Goal: Information Seeking & Learning: Find specific fact

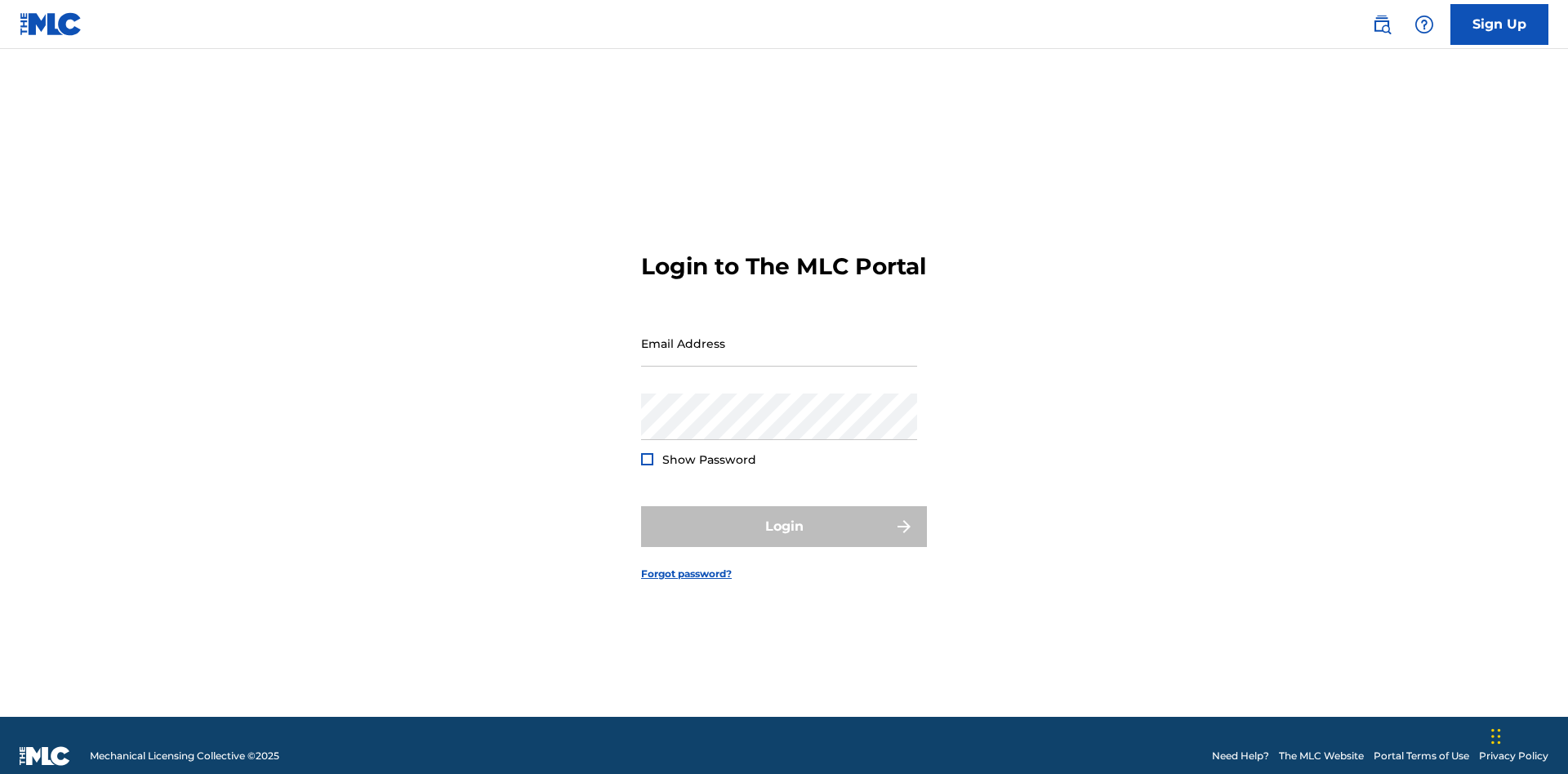
scroll to position [22, 0]
click at [779, 335] on input "Email Address" at bounding box center [779, 343] width 276 height 46
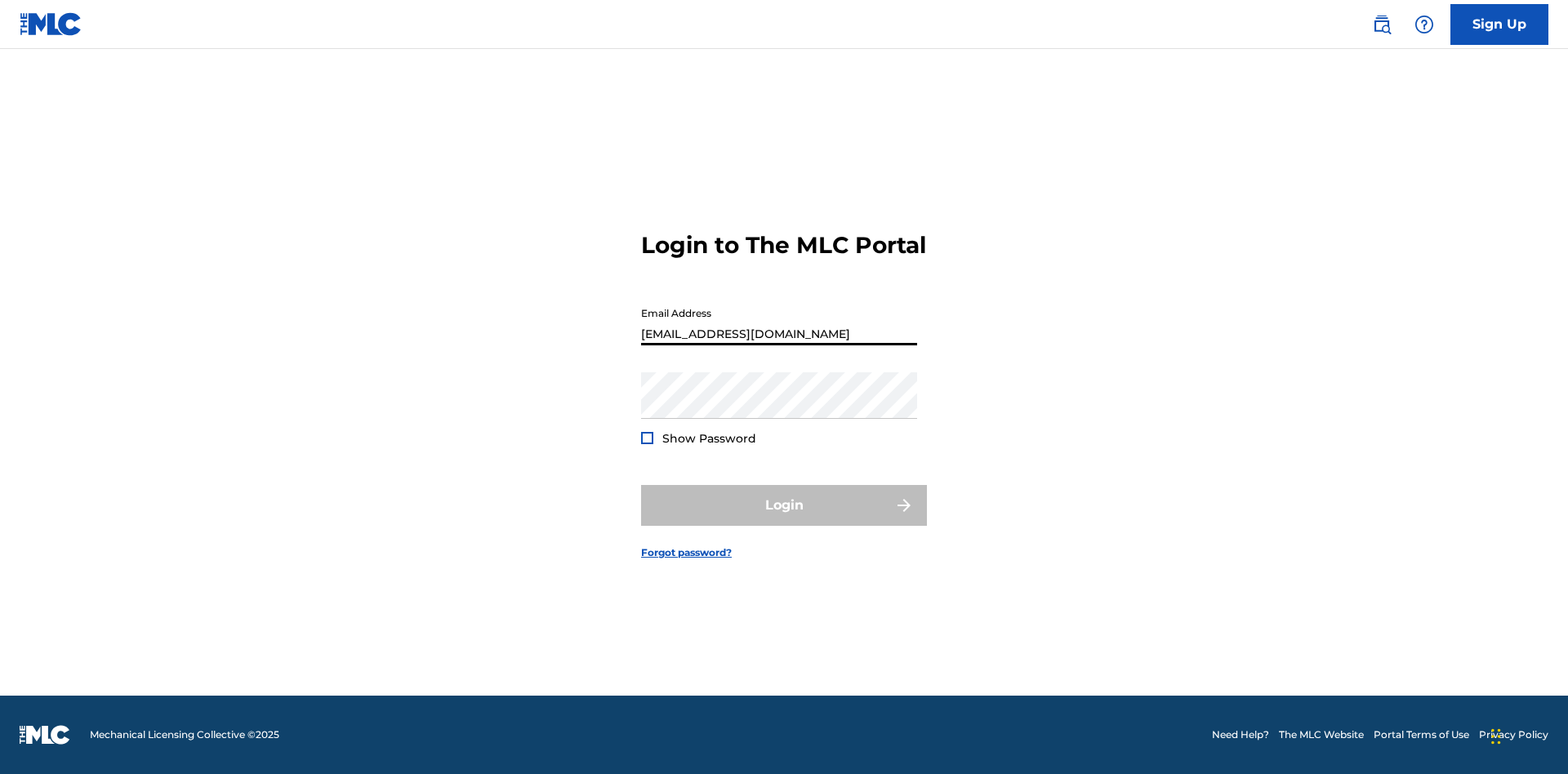
type input "[EMAIL_ADDRESS][DOMAIN_NAME]"
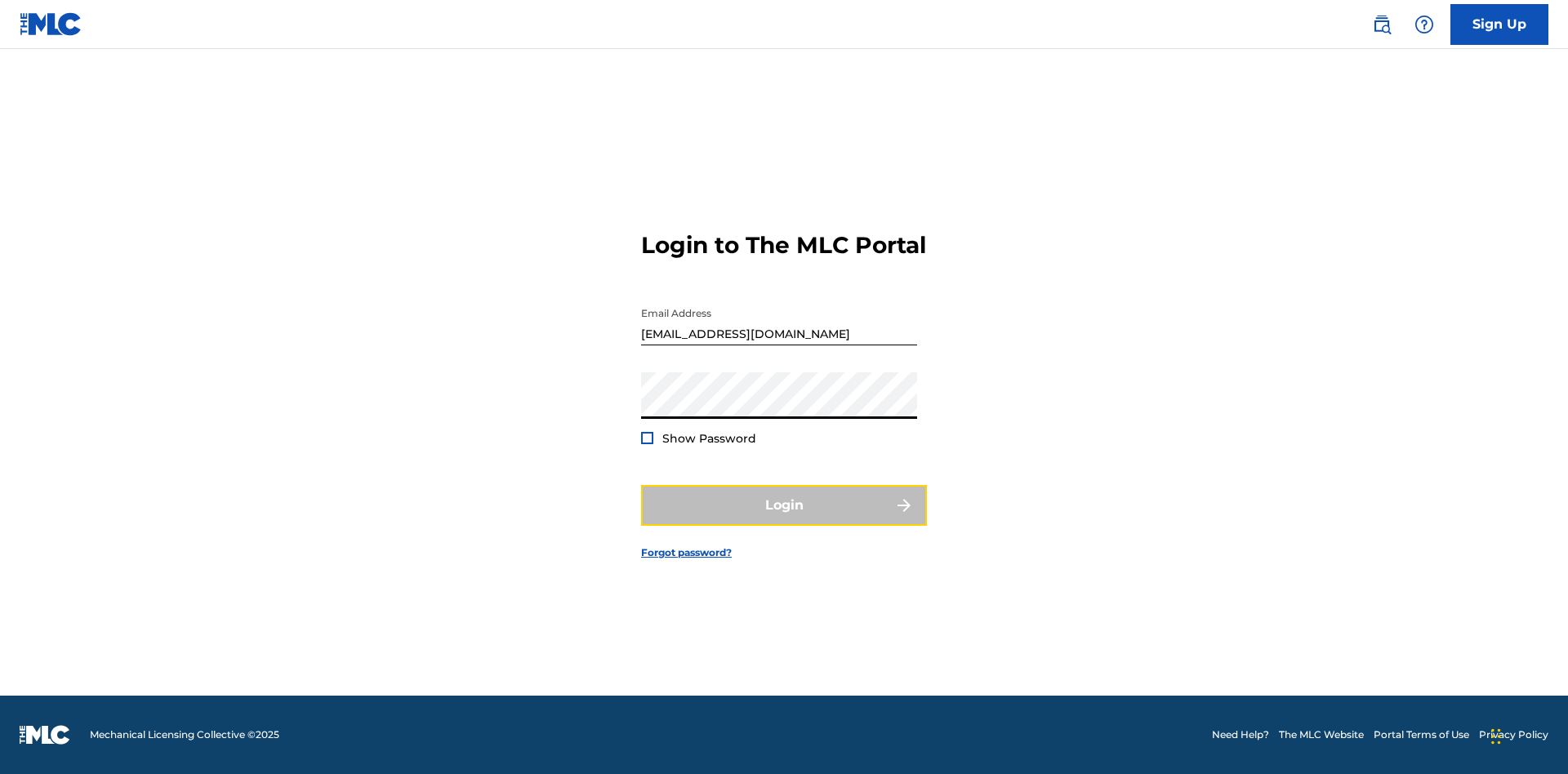
click at [784, 519] on button "Login" at bounding box center [784, 505] width 285 height 41
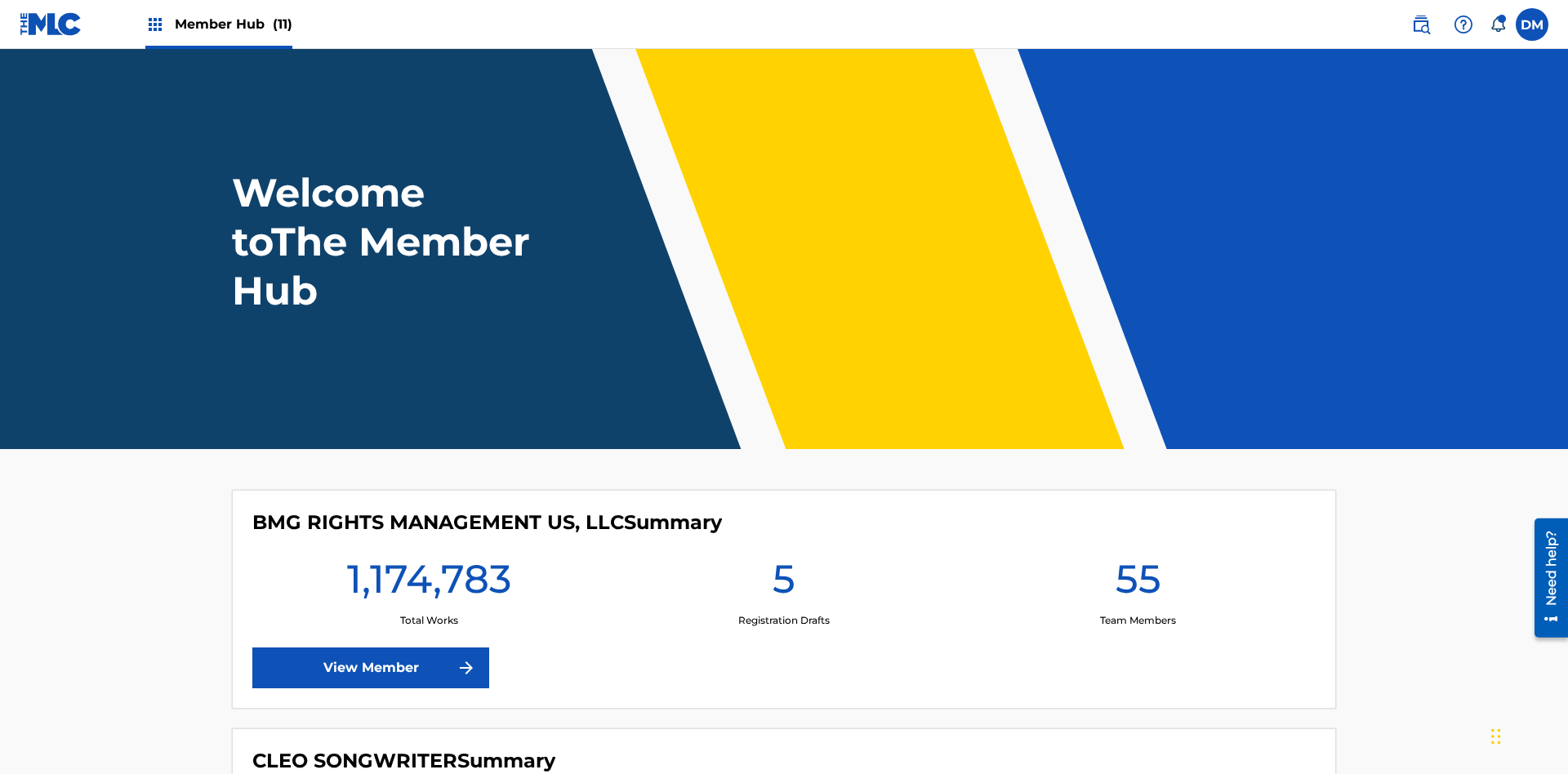
click at [232, 24] on span "Member Hub (11)" at bounding box center [234, 24] width 118 height 19
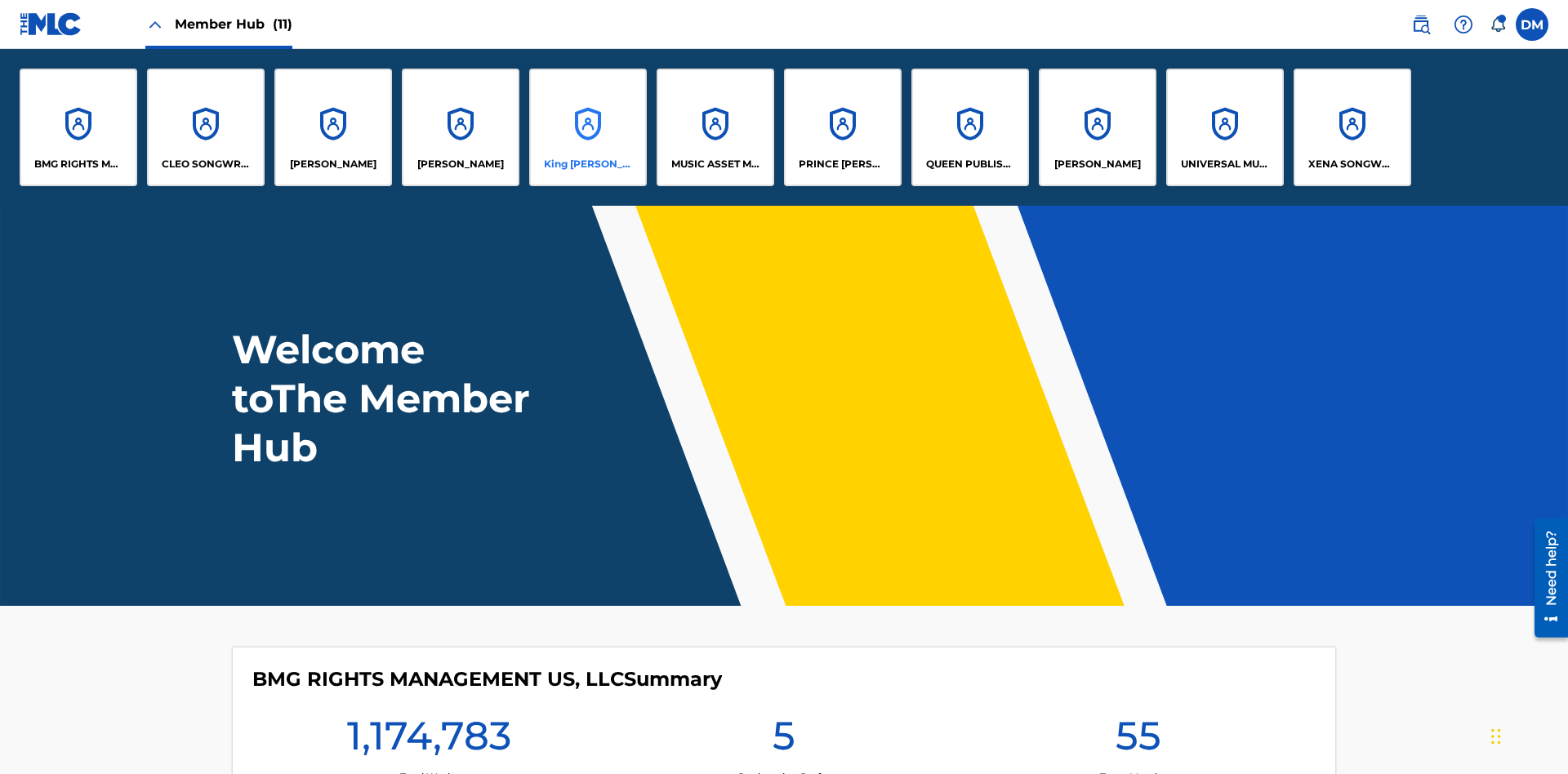
click at [587, 164] on p "King [PERSON_NAME]" at bounding box center [587, 164] width 89 height 15
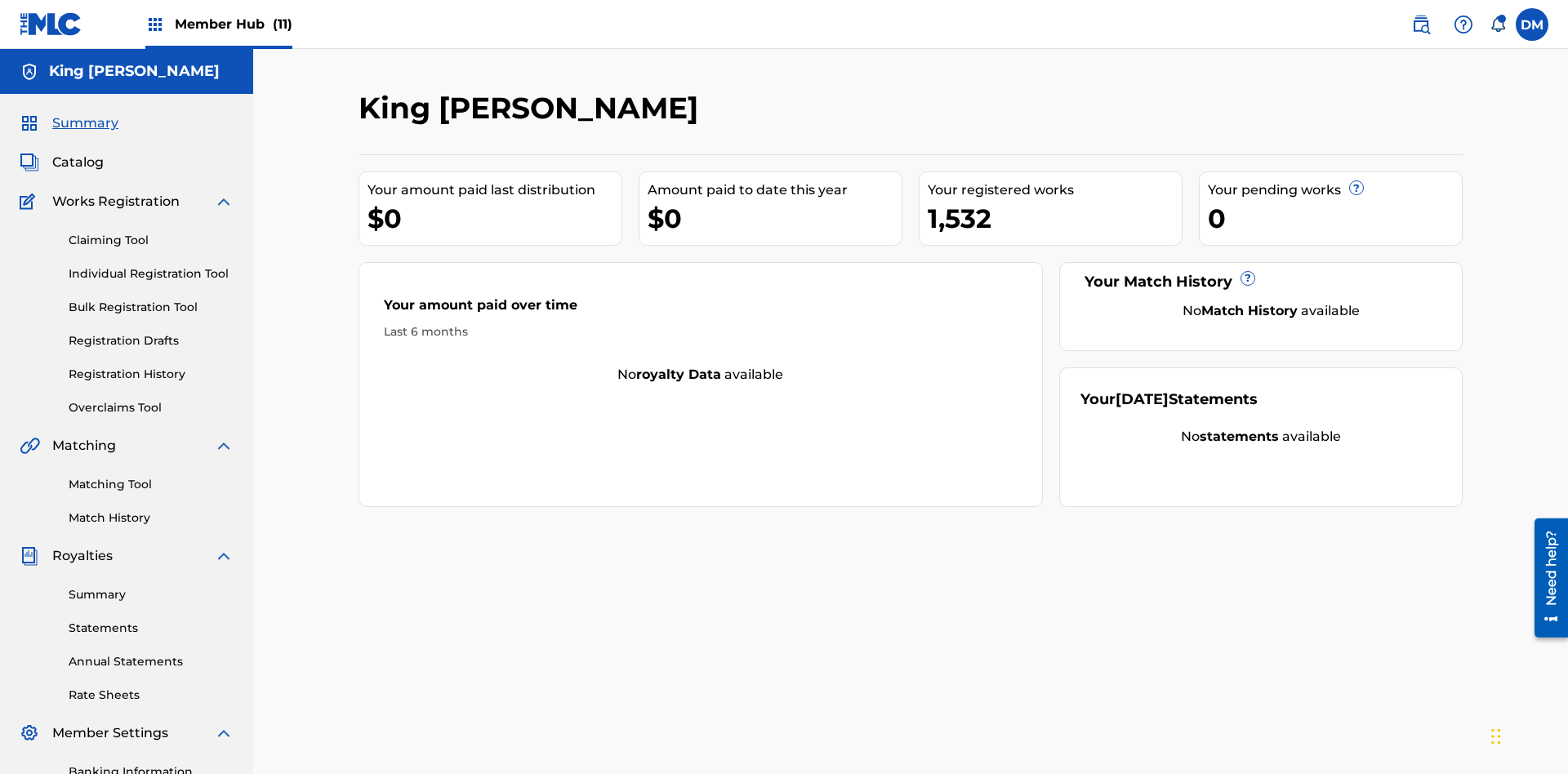
scroll to position [55, 0]
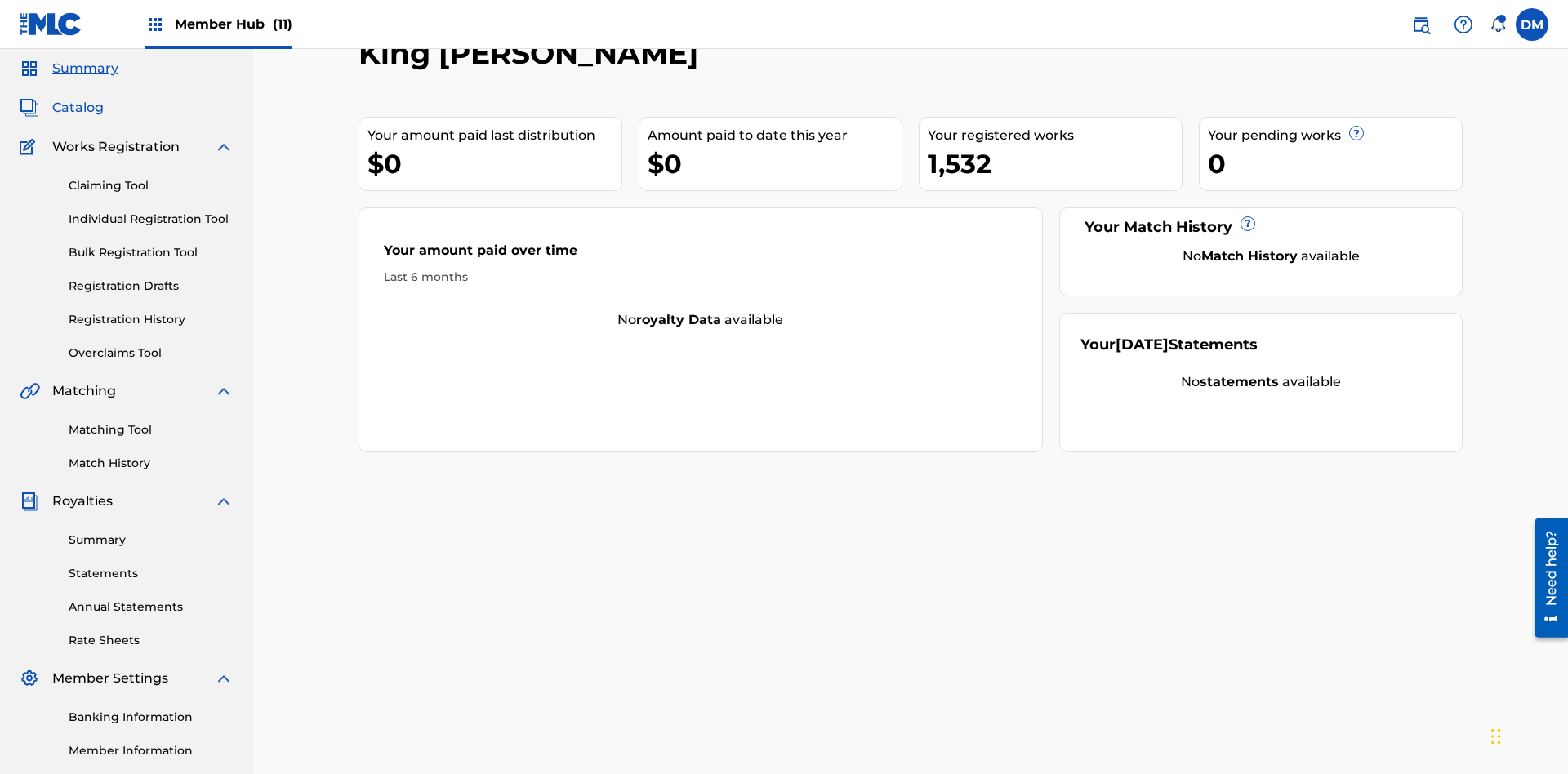
click at [77, 108] on span "Catalog" at bounding box center [78, 108] width 51 height 20
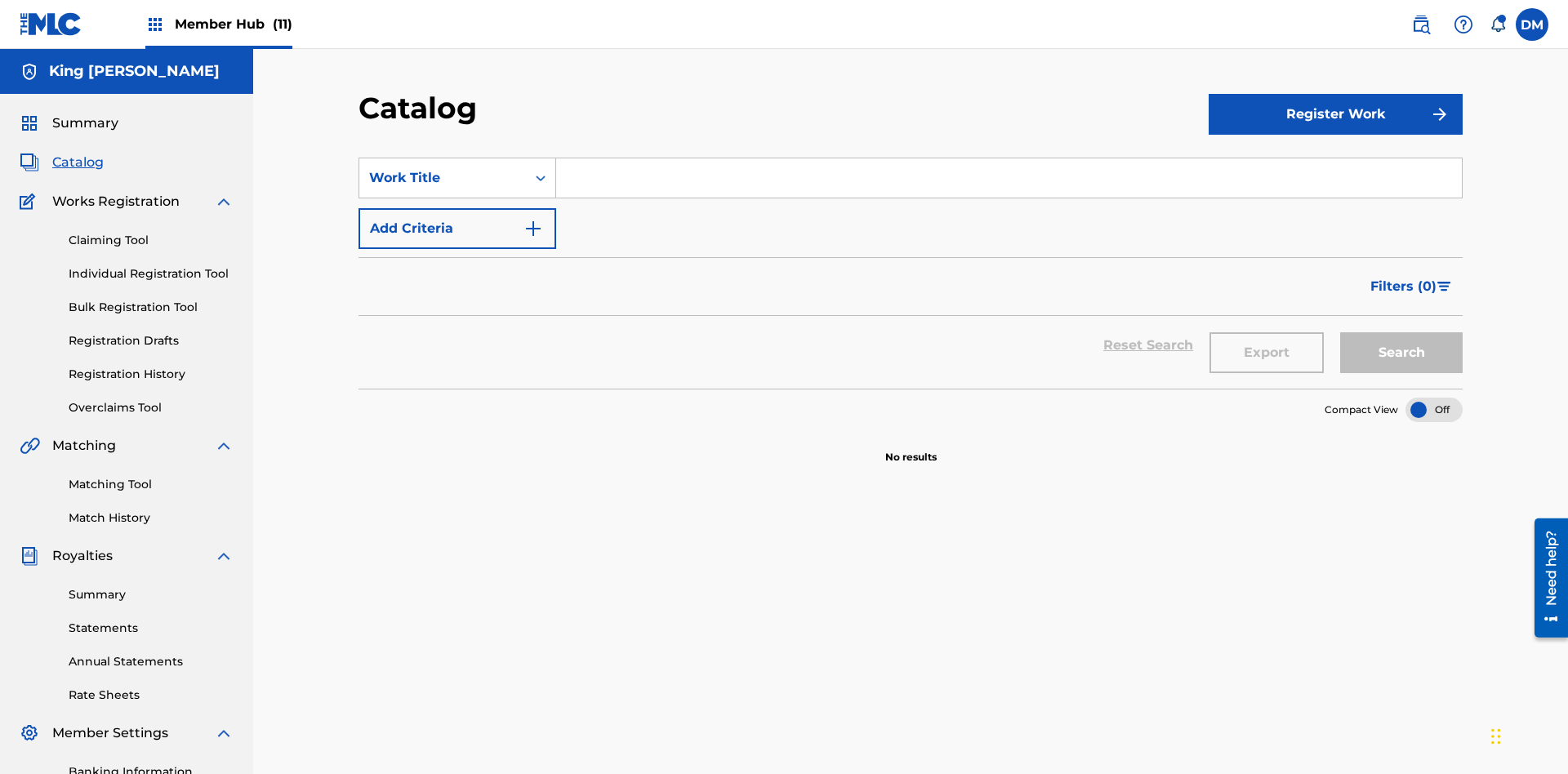
scroll to position [65, 0]
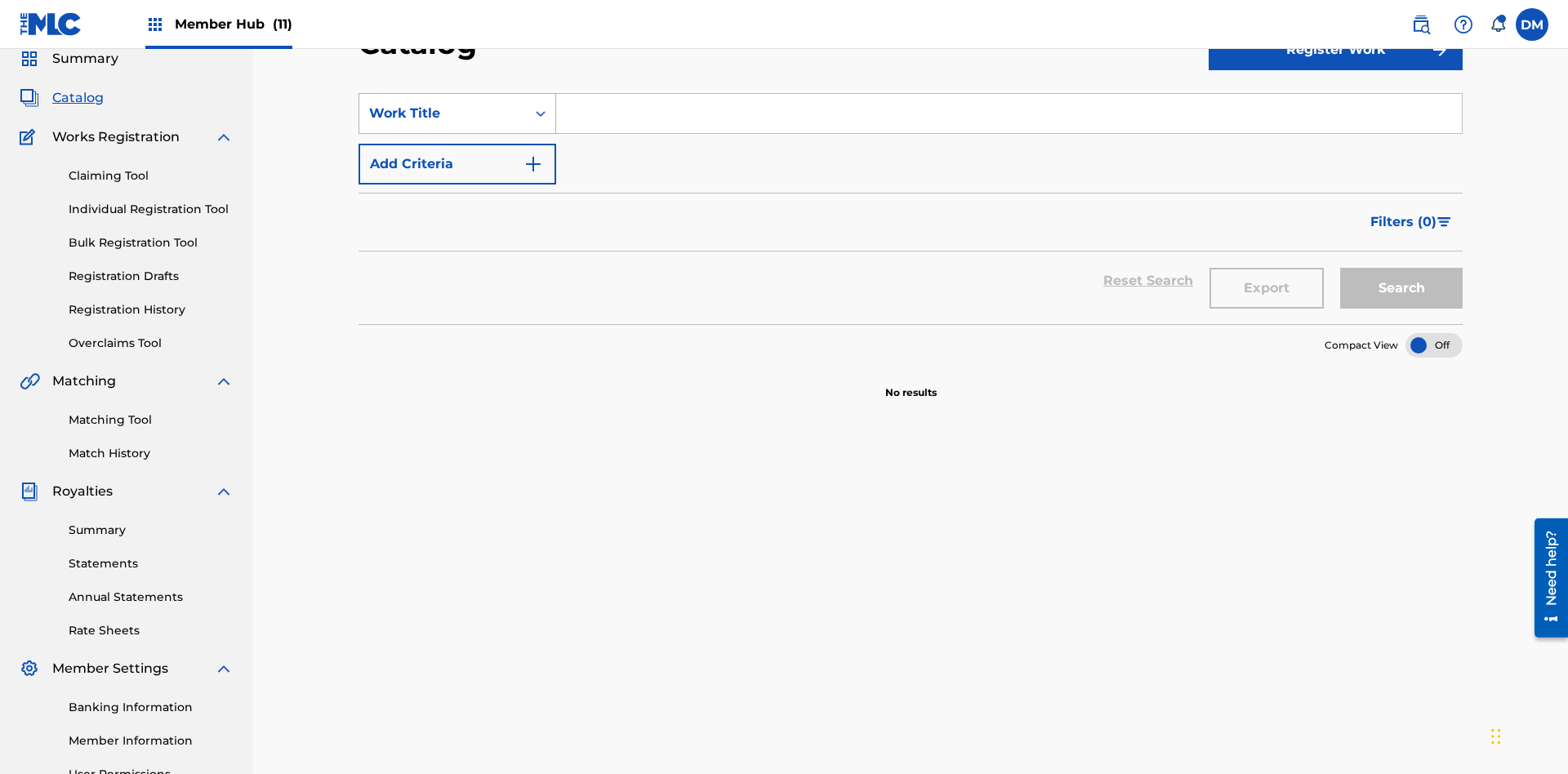
click at [442, 114] on div "Work Title" at bounding box center [442, 114] width 147 height 20
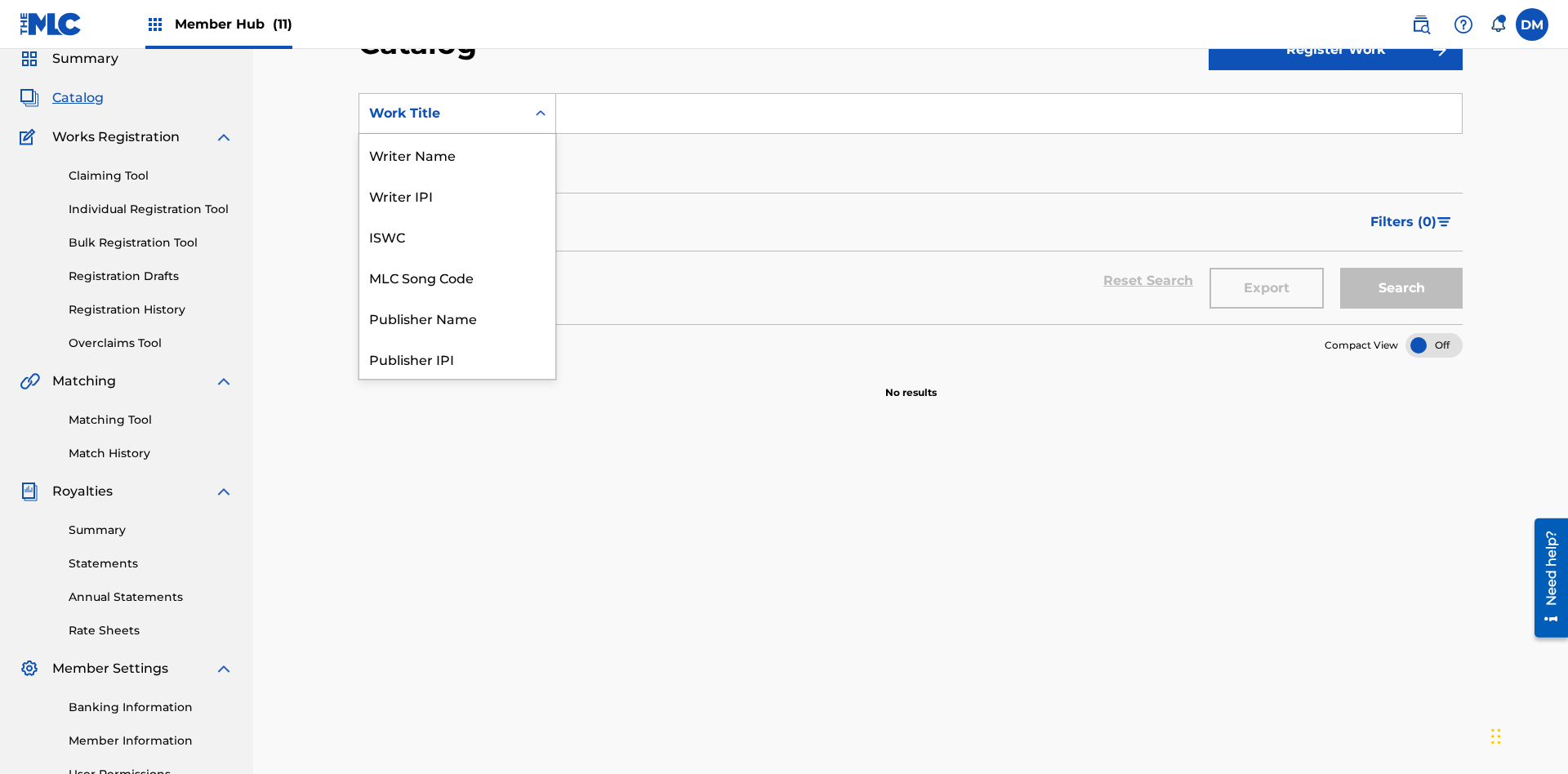
scroll to position [245, 0]
click at [457, 358] on div "Work Title" at bounding box center [457, 358] width 196 height 41
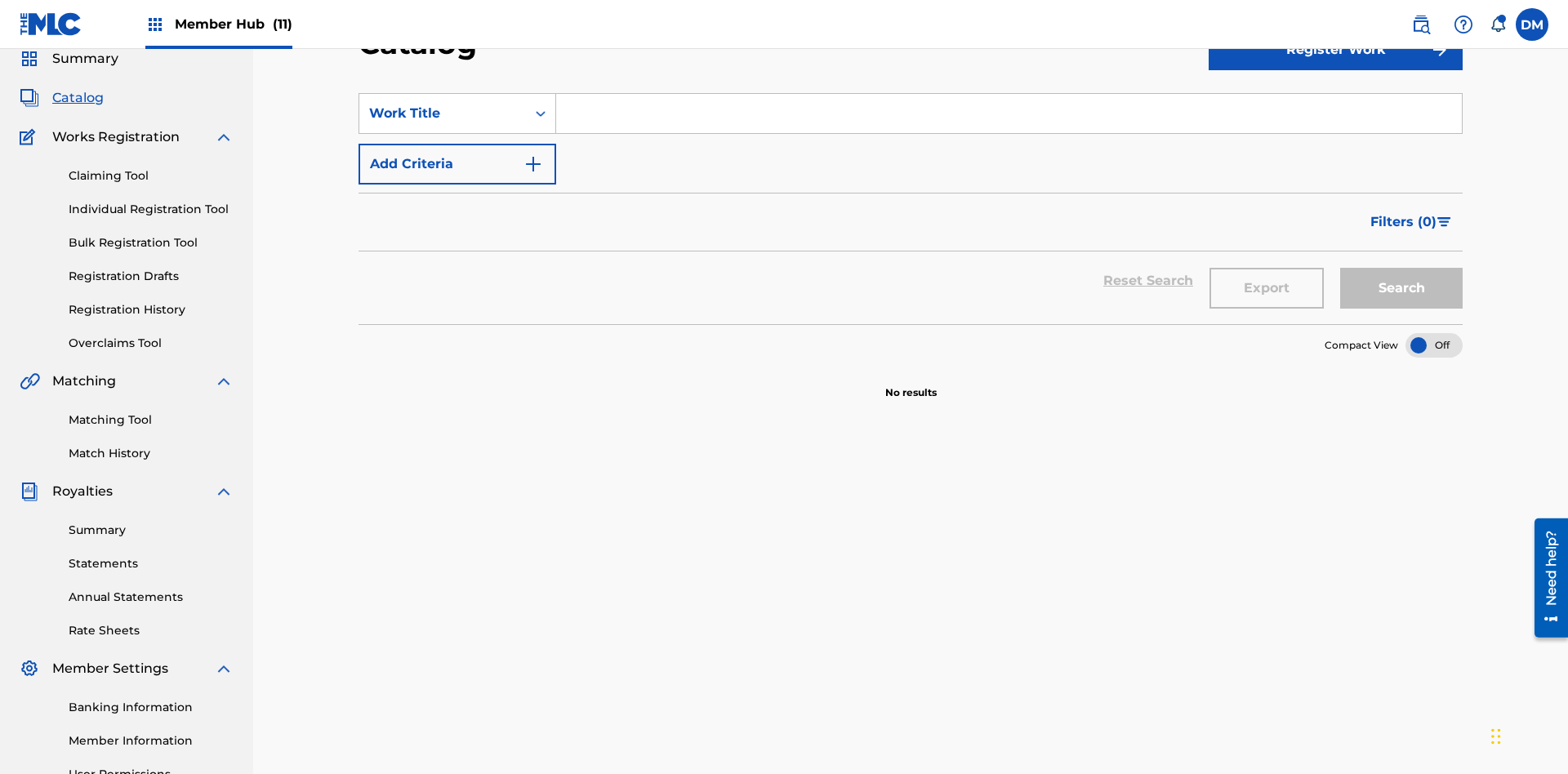
click at [1008, 118] on input "Search Form" at bounding box center [1008, 113] width 905 height 39
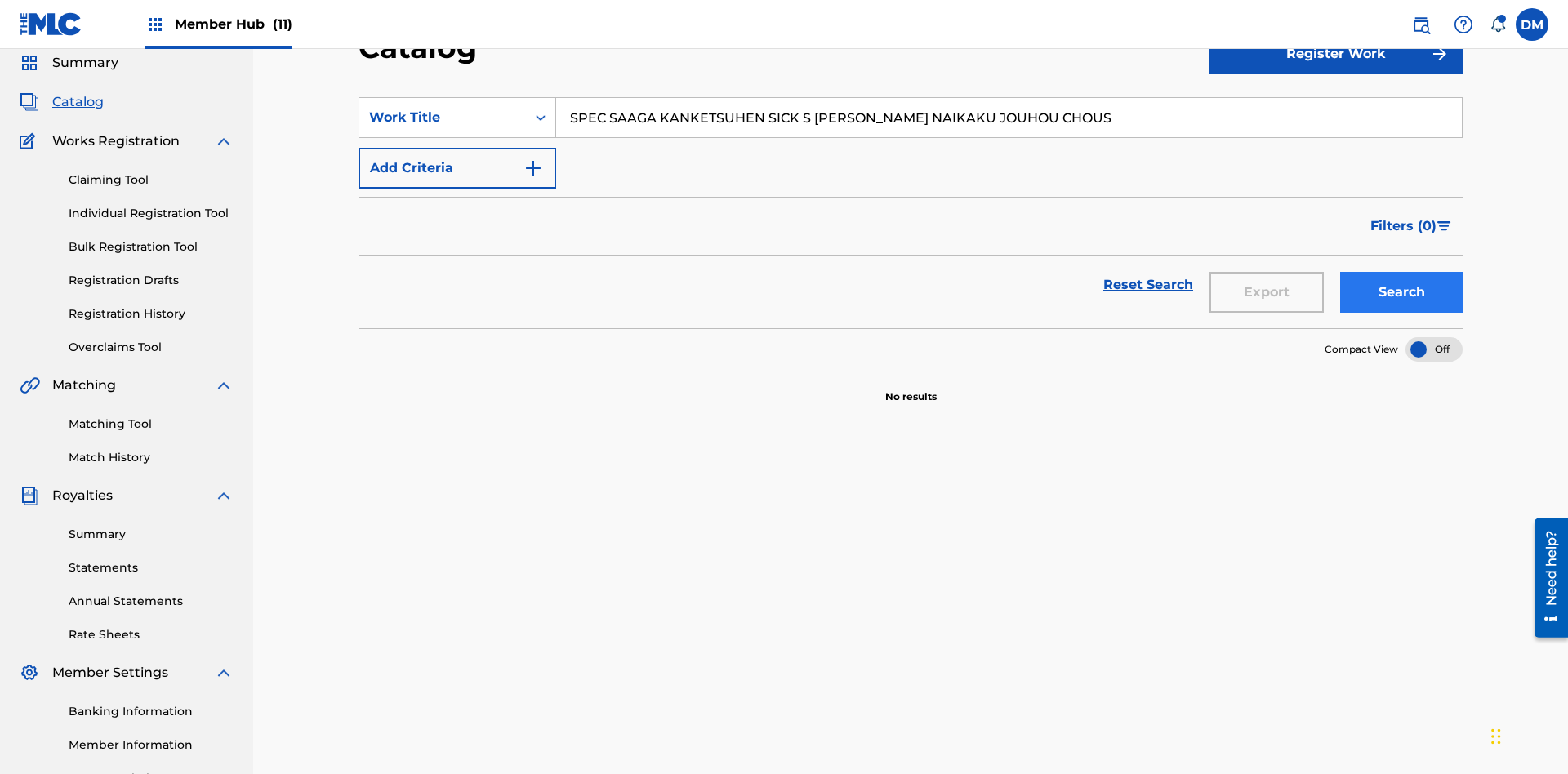
type input "SPEC SAAGA KANKETSUHEN SICK S [PERSON_NAME] NAIKAKU JOUHOU CHOUS"
click at [1401, 272] on button "Search" at bounding box center [1401, 292] width 123 height 41
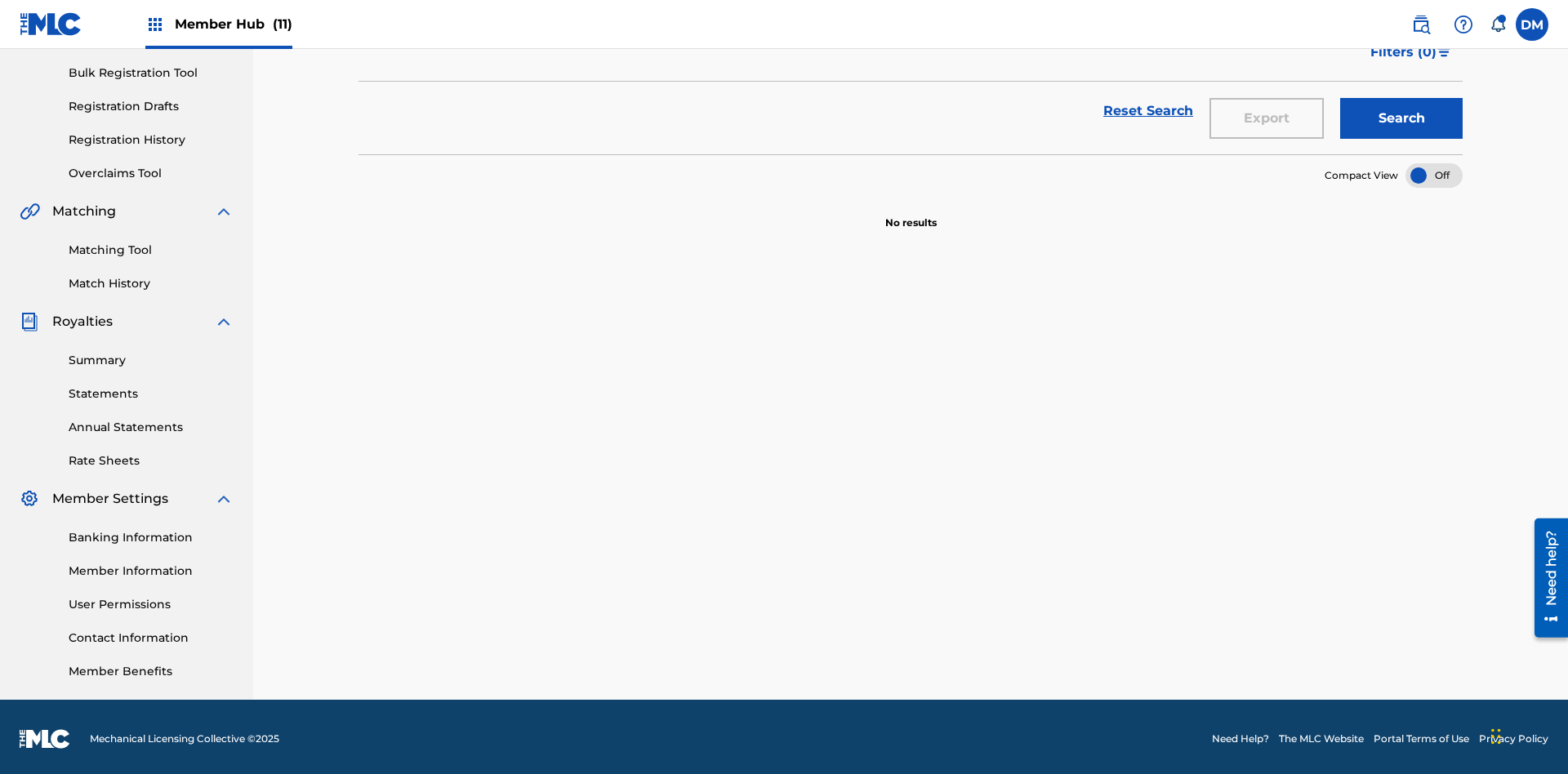
click at [1434, 172] on div at bounding box center [1434, 176] width 57 height 25
